Goal: Ask a question

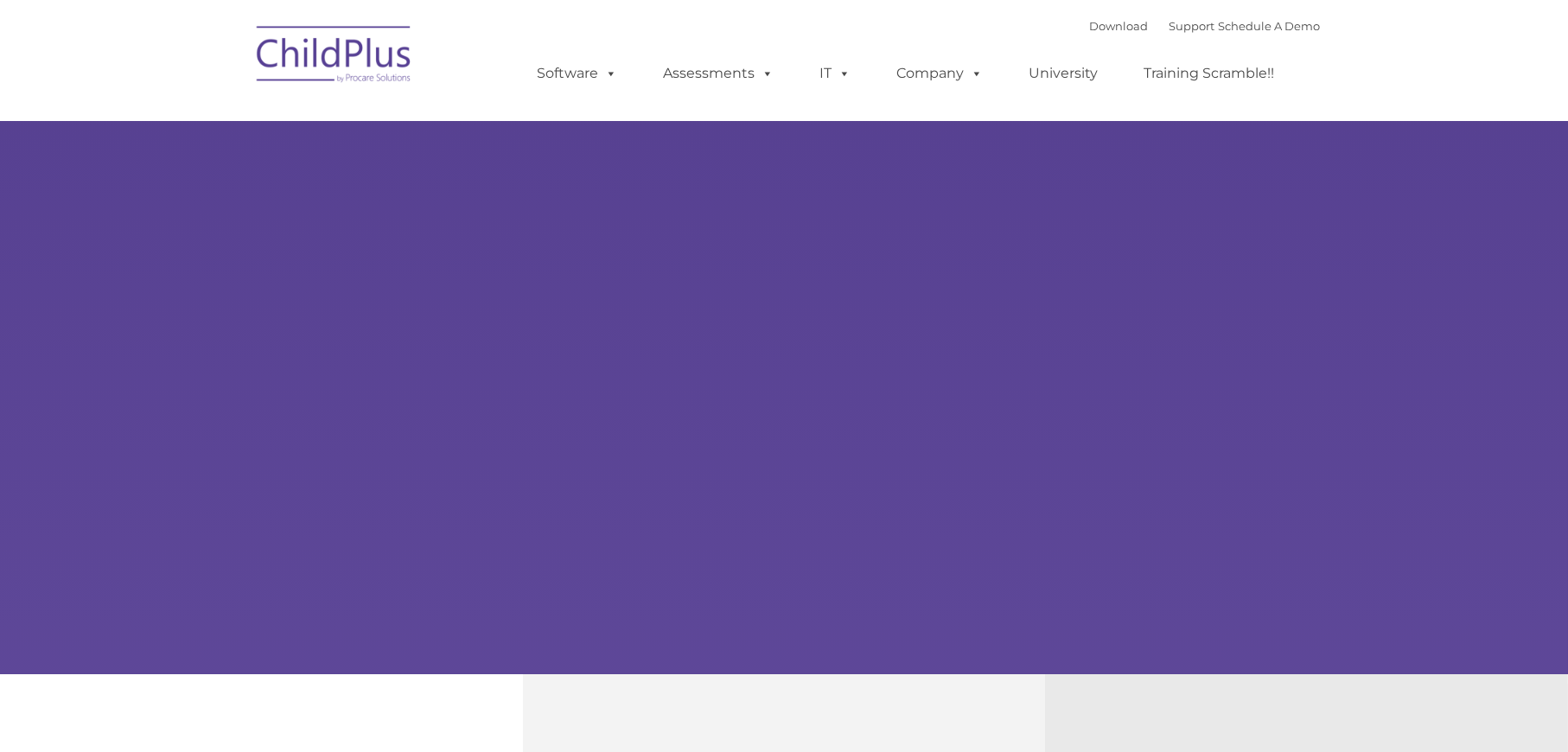
type input ""
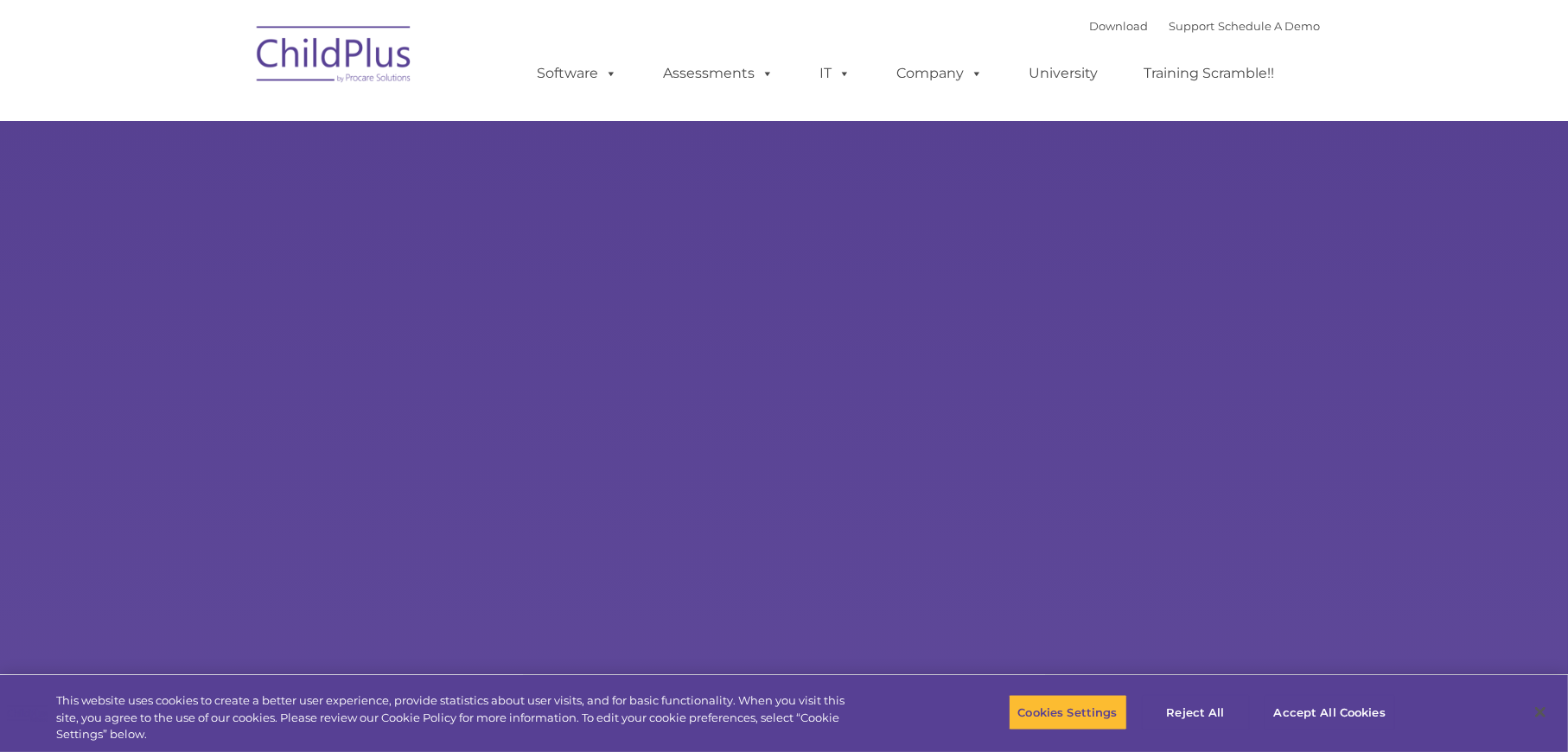
select select "MEDIUM"
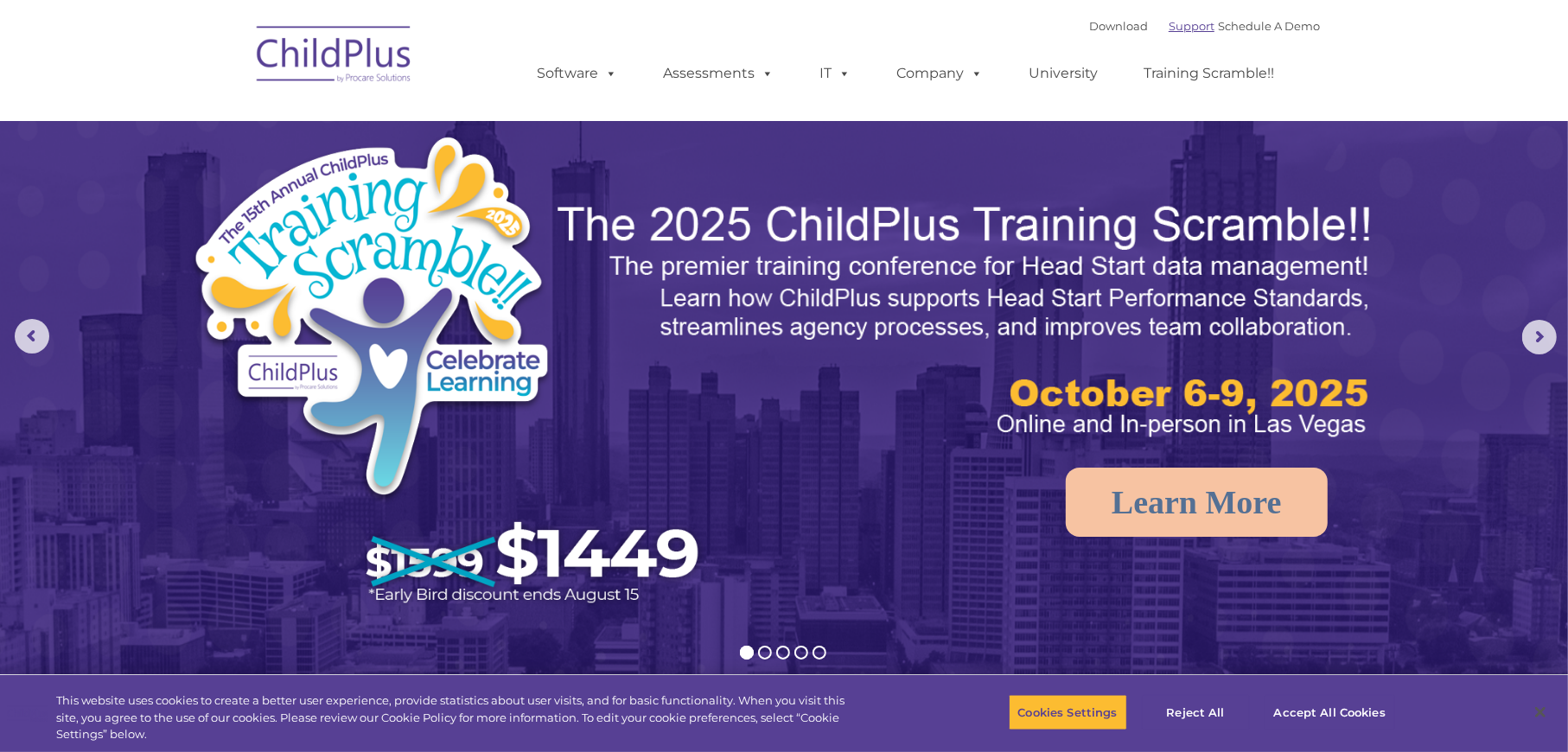
click at [1169, 21] on link "Support" at bounding box center [1192, 26] width 46 height 13
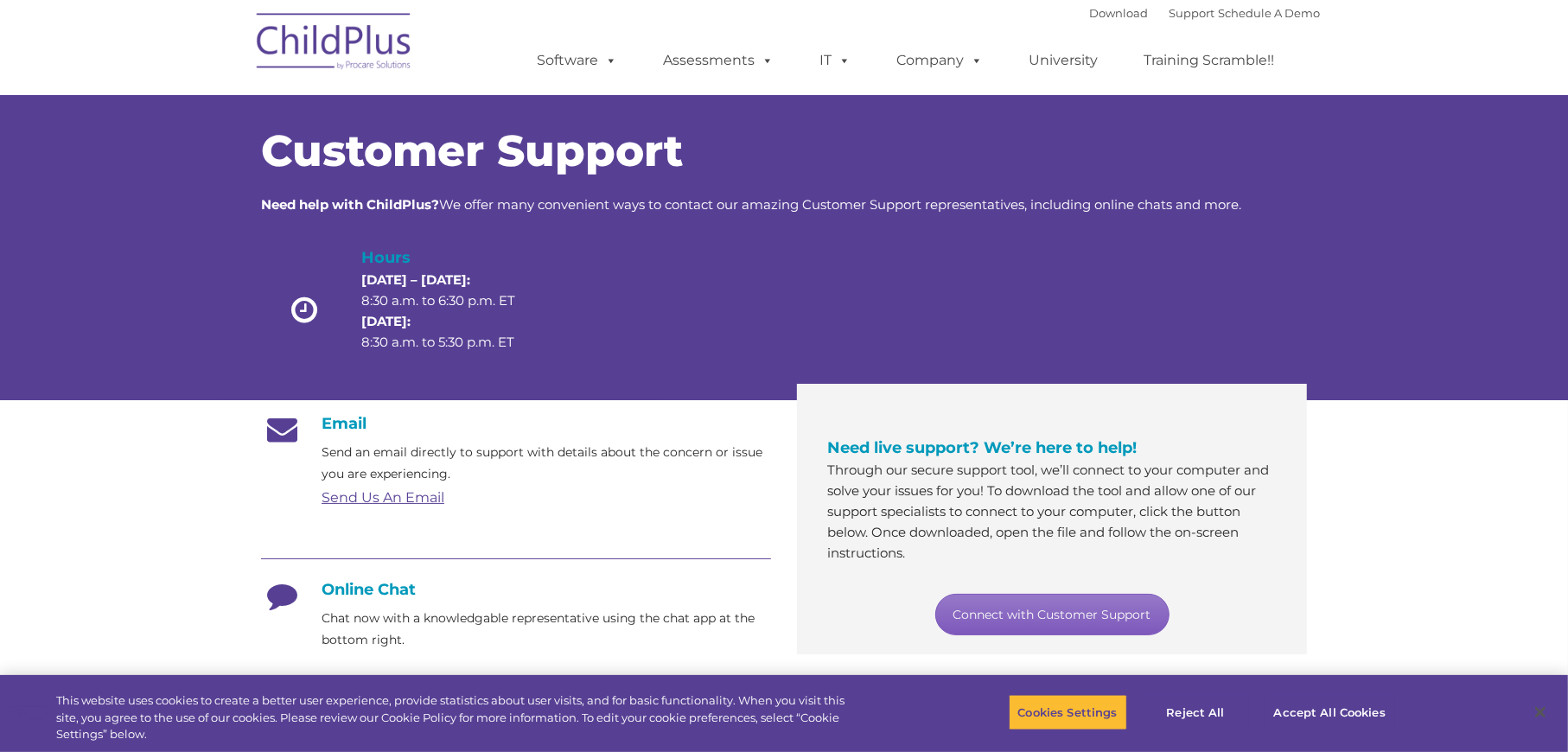
click at [1056, 609] on link "Connect with Customer Support" at bounding box center [1052, 614] width 234 height 41
